Goal: Register for event/course

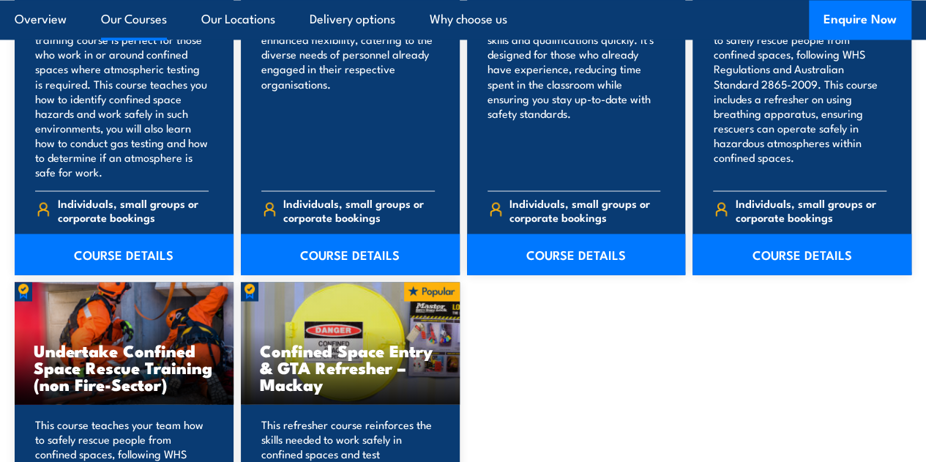
scroll to position [1419, 0]
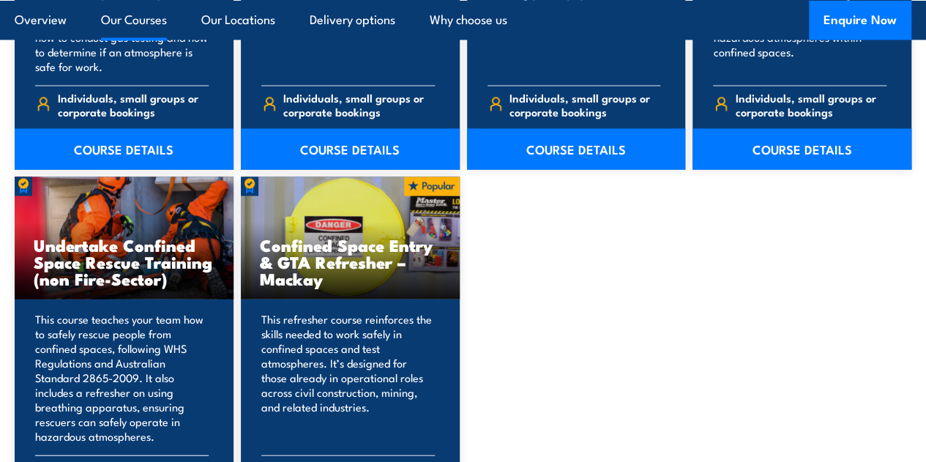
click at [112, 287] on h3 "Undertake Confined Space Rescue Training (non Fire-Sector)" at bounding box center [124, 262] width 181 height 51
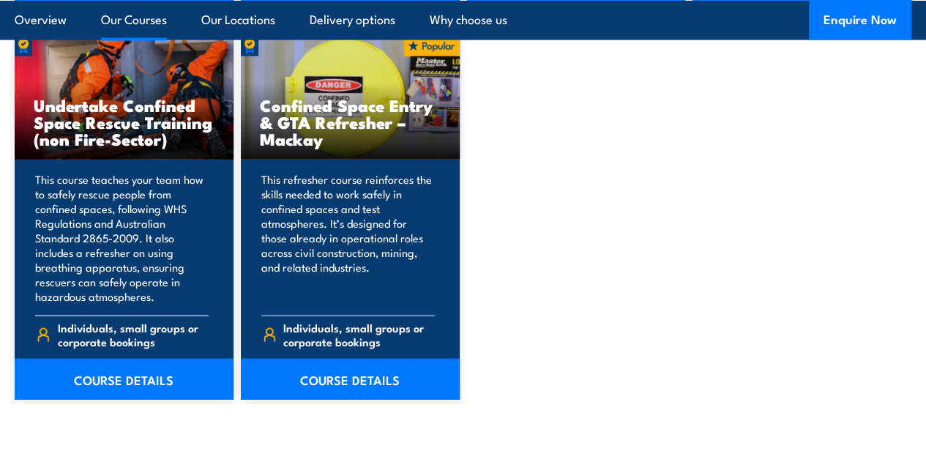
scroll to position [1561, 0]
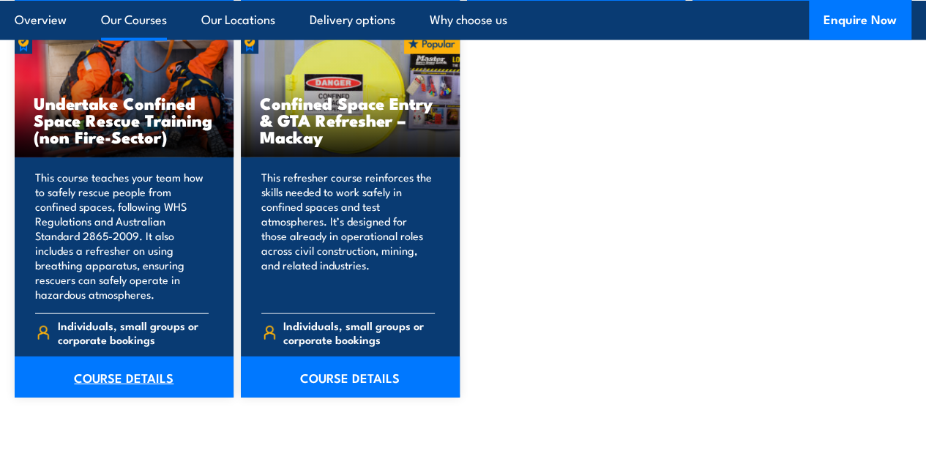
click at [133, 398] on link "COURSE DETAILS" at bounding box center [124, 377] width 219 height 41
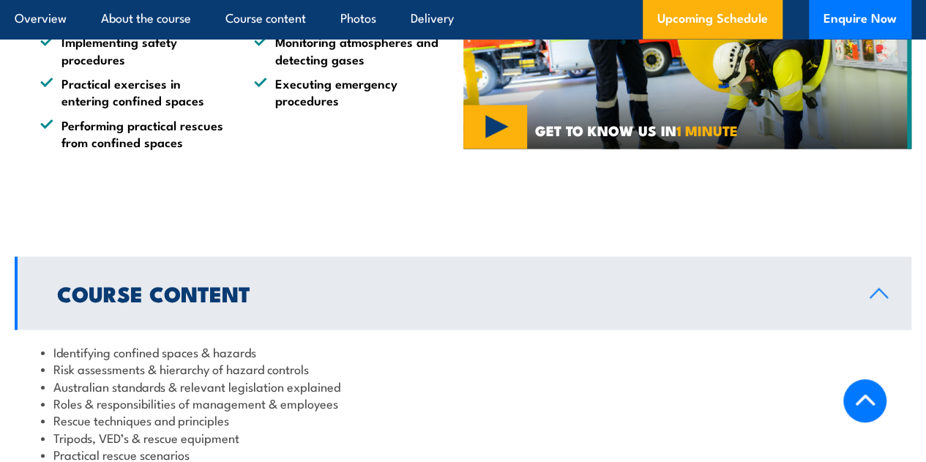
scroll to position [1479, 0]
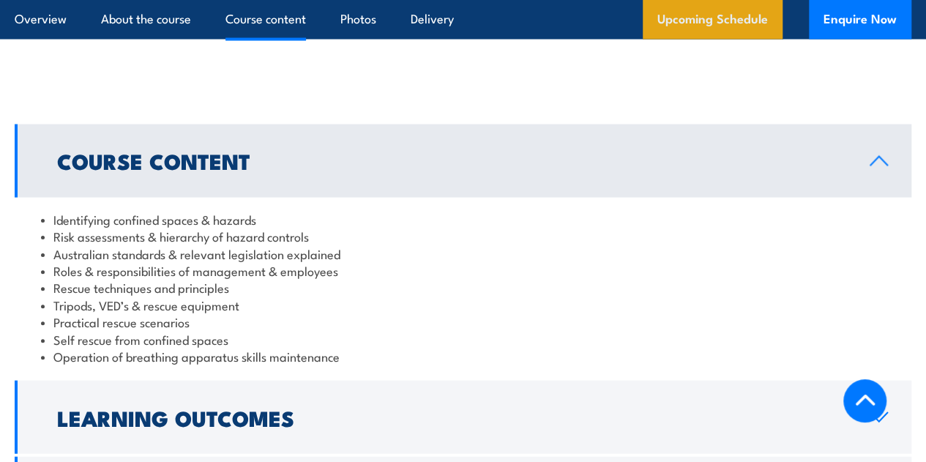
click at [689, 23] on link "Upcoming Schedule" at bounding box center [713, 20] width 140 height 40
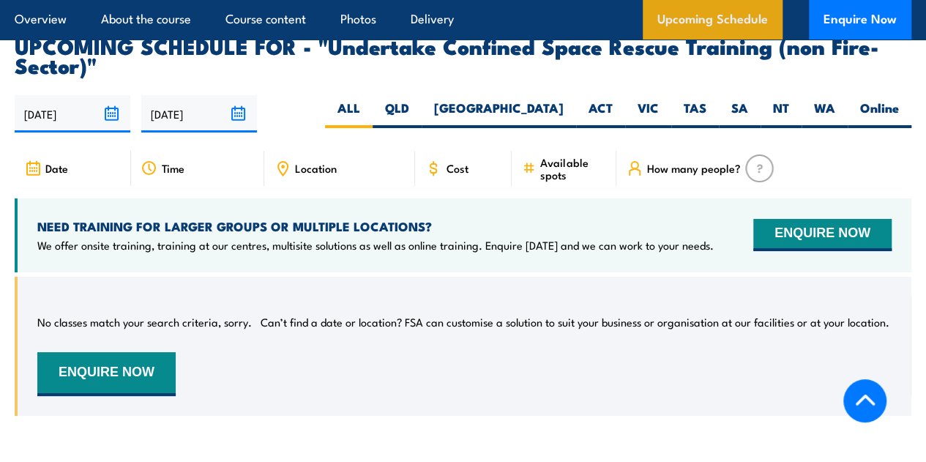
scroll to position [2671, 0]
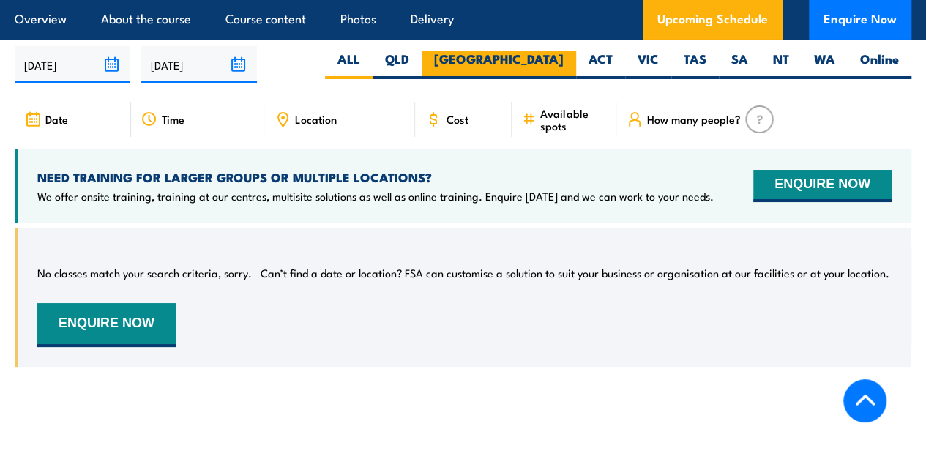
click at [549, 79] on label "NSW" at bounding box center [499, 65] width 155 height 29
click at [564, 60] on input "NSW" at bounding box center [569, 56] width 10 height 10
radio input "true"
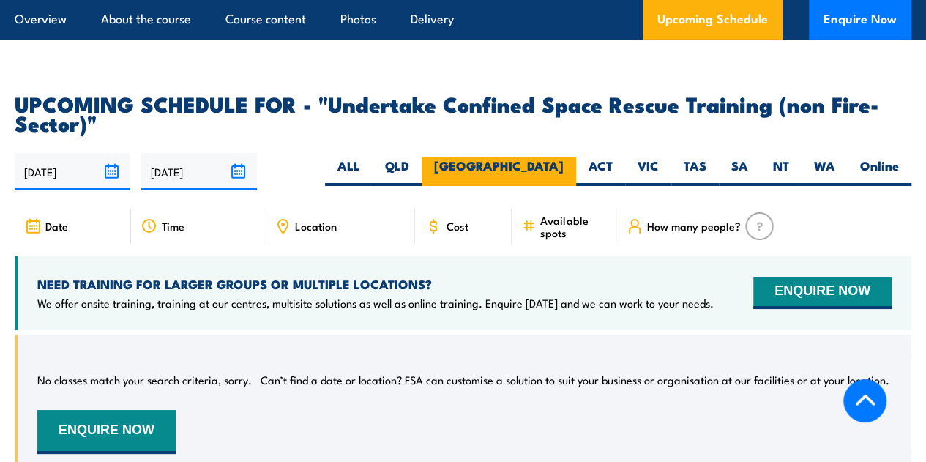
scroll to position [2561, 0]
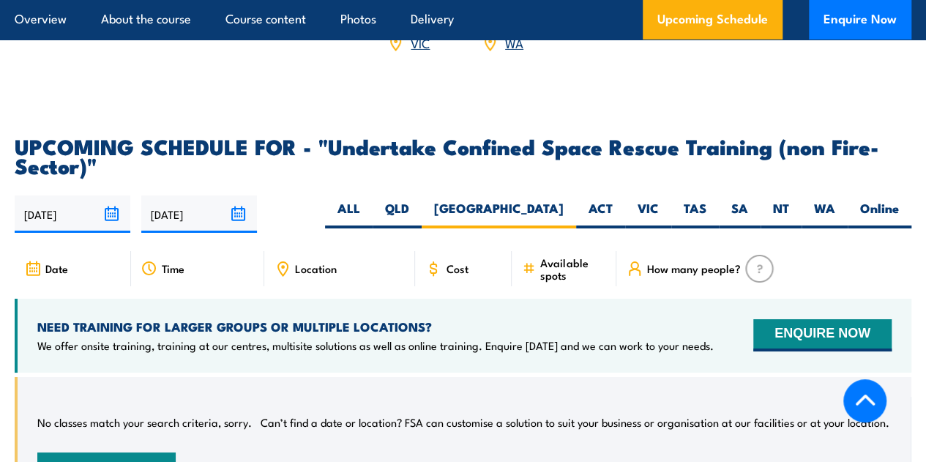
scroll to position [2507, 0]
